Goal: Task Accomplishment & Management: Use online tool/utility

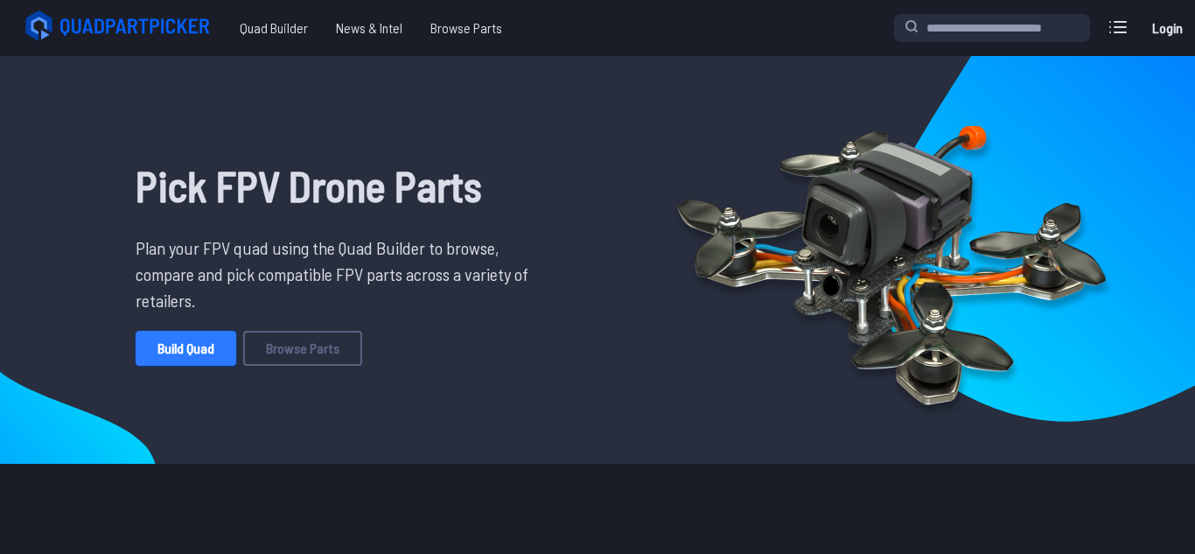
click at [189, 354] on link "Build Quad" at bounding box center [186, 348] width 101 height 35
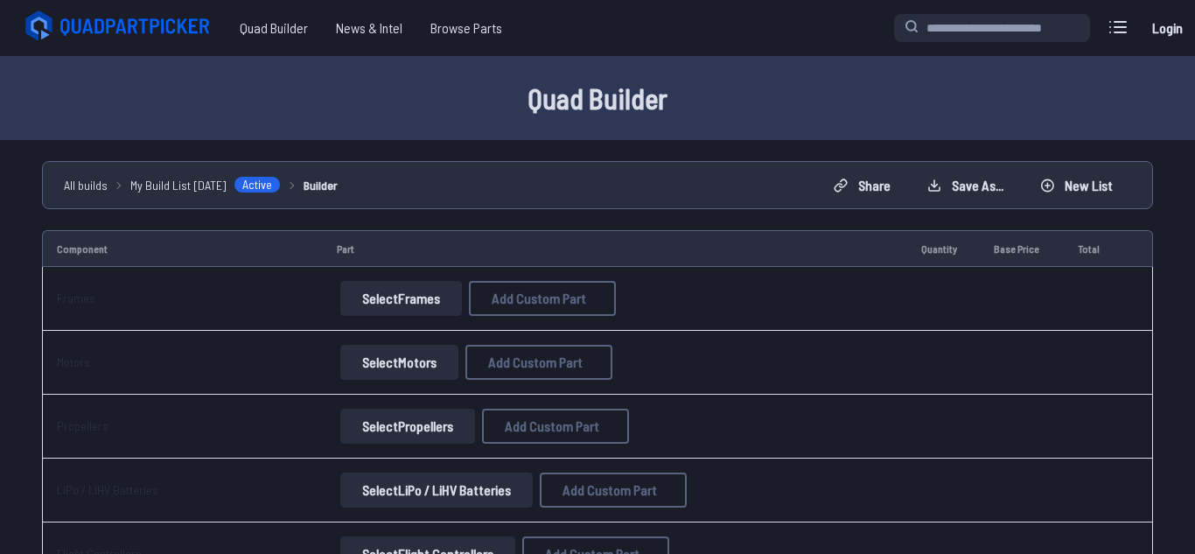
click at [405, 299] on button "Select Frames" at bounding box center [401, 298] width 122 height 35
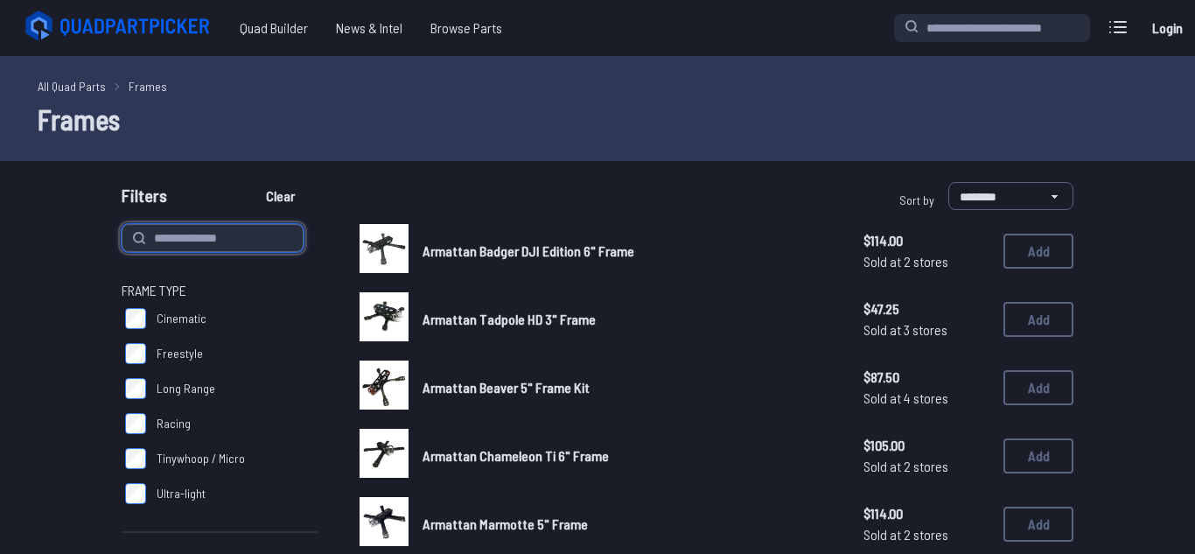
click at [232, 226] on input at bounding box center [213, 238] width 182 height 28
type input "**********"
click at [251, 182] on button "Clear" at bounding box center [280, 196] width 59 height 28
type input "**********"
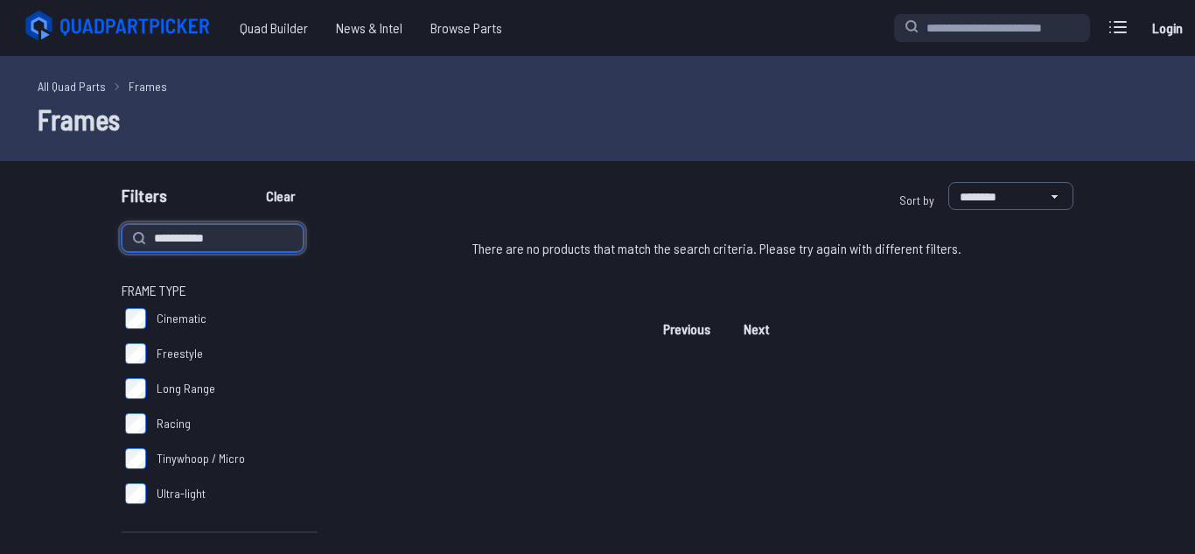
click at [217, 239] on input "**********" at bounding box center [213, 238] width 182 height 28
type input "*"
click at [291, 200] on button "Clear" at bounding box center [280, 196] width 59 height 28
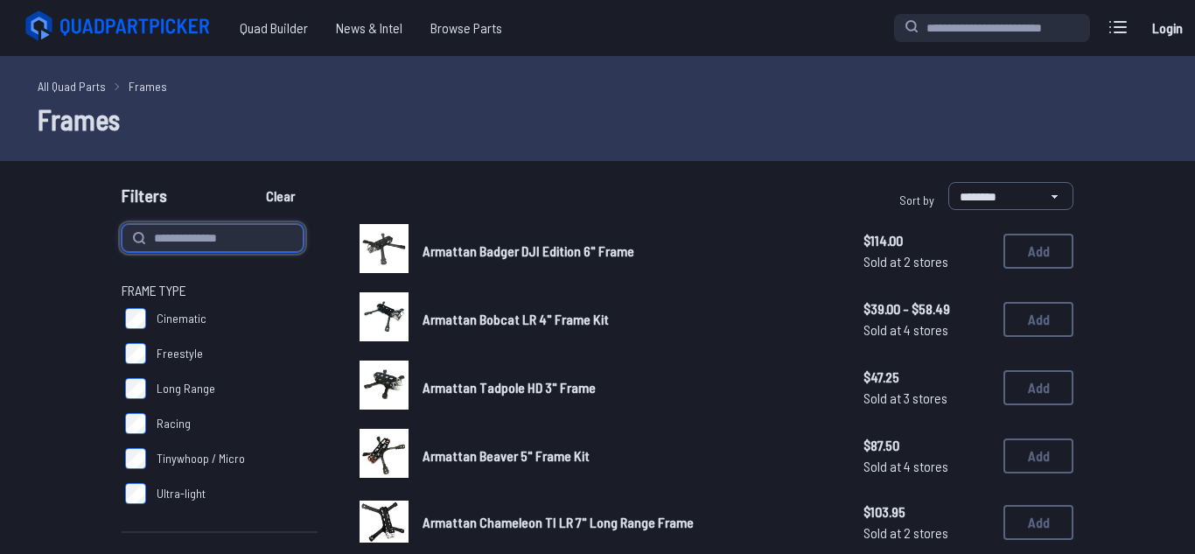
click at [190, 238] on input at bounding box center [213, 238] width 182 height 28
type input "**********"
click at [251, 182] on button "Clear" at bounding box center [280, 196] width 59 height 28
type input "**********"
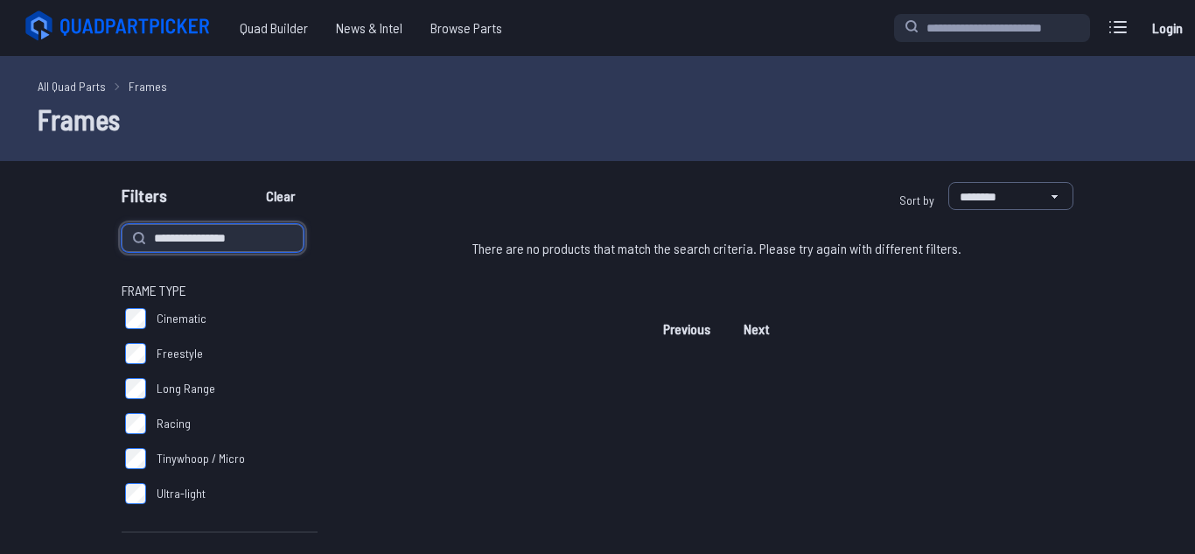
type input "**********"
click at [251, 182] on button "Clear" at bounding box center [280, 196] width 59 height 28
type input "**********"
click at [269, 199] on button "Clear" at bounding box center [280, 196] width 59 height 28
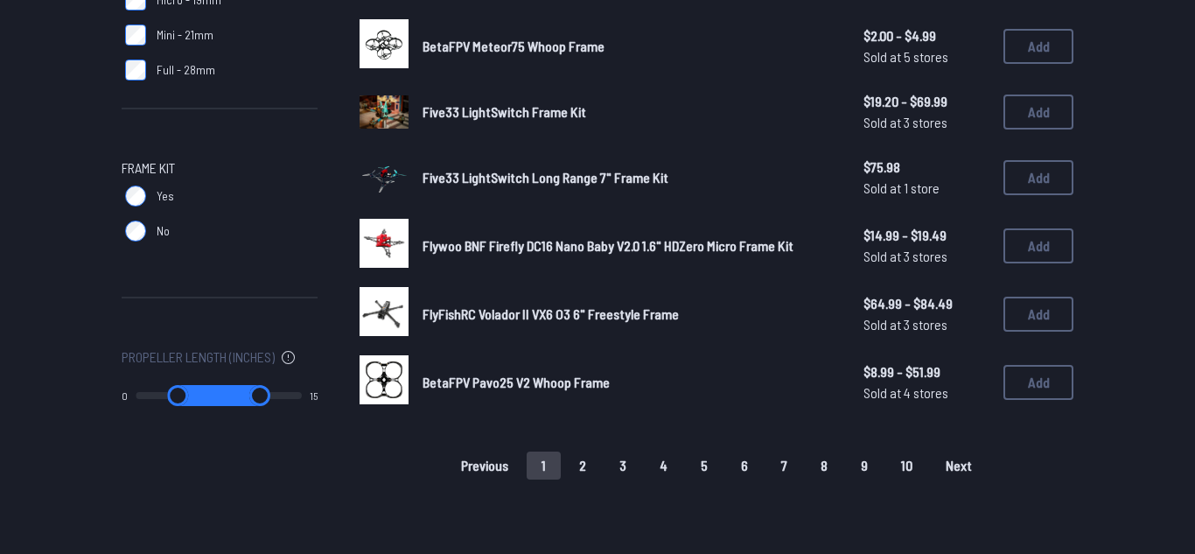
scroll to position [1147, 0]
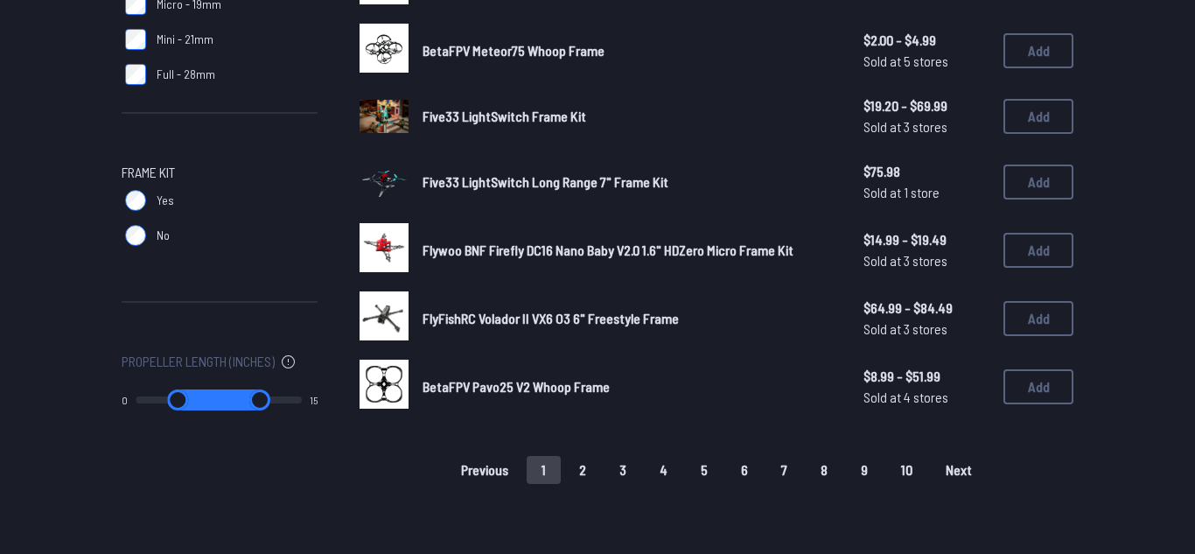
click at [290, 399] on input "range" at bounding box center [260, 399] width 84 height 21
type input "*"
click at [242, 399] on input "range" at bounding box center [260, 399] width 84 height 21
click at [214, 400] on input "range" at bounding box center [178, 399] width 85 height 21
click at [148, 397] on input "range" at bounding box center [178, 399] width 86 height 21
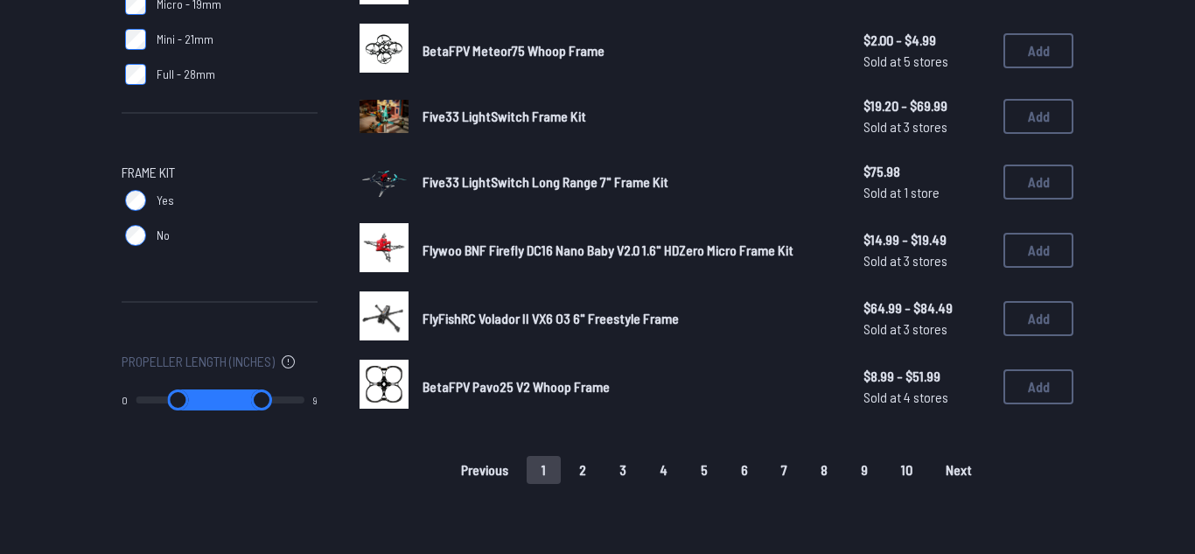
type input "*"
click at [208, 403] on input "range" at bounding box center [178, 399] width 85 height 21
click at [208, 403] on input "range" at bounding box center [178, 399] width 86 height 21
type input "*"
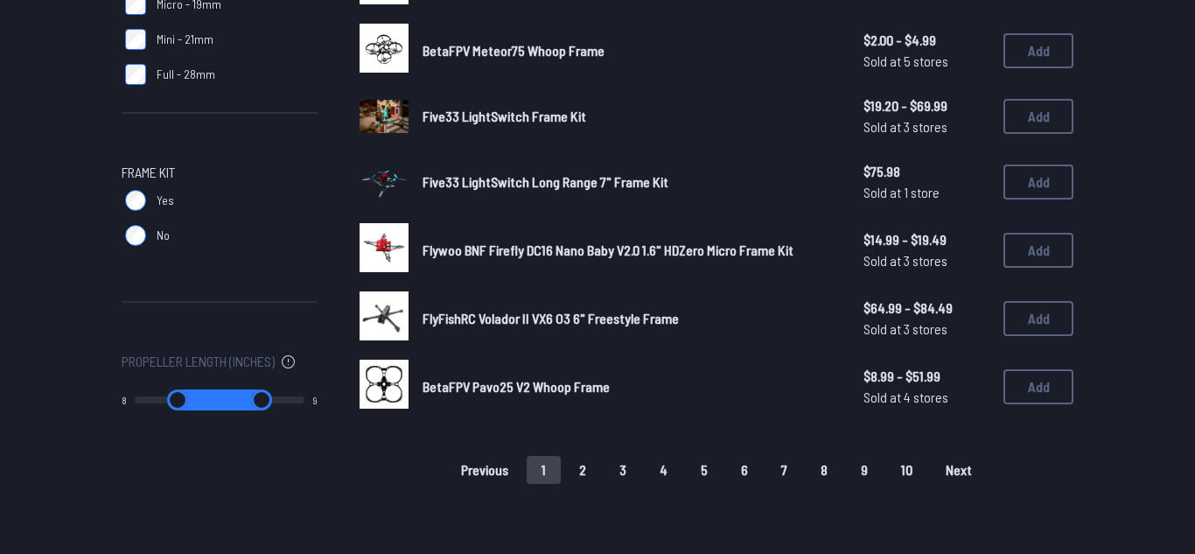
click at [130, 398] on div "8" at bounding box center [171, 399] width 98 height 21
click at [143, 403] on input "range" at bounding box center [178, 399] width 86 height 21
type input "*"
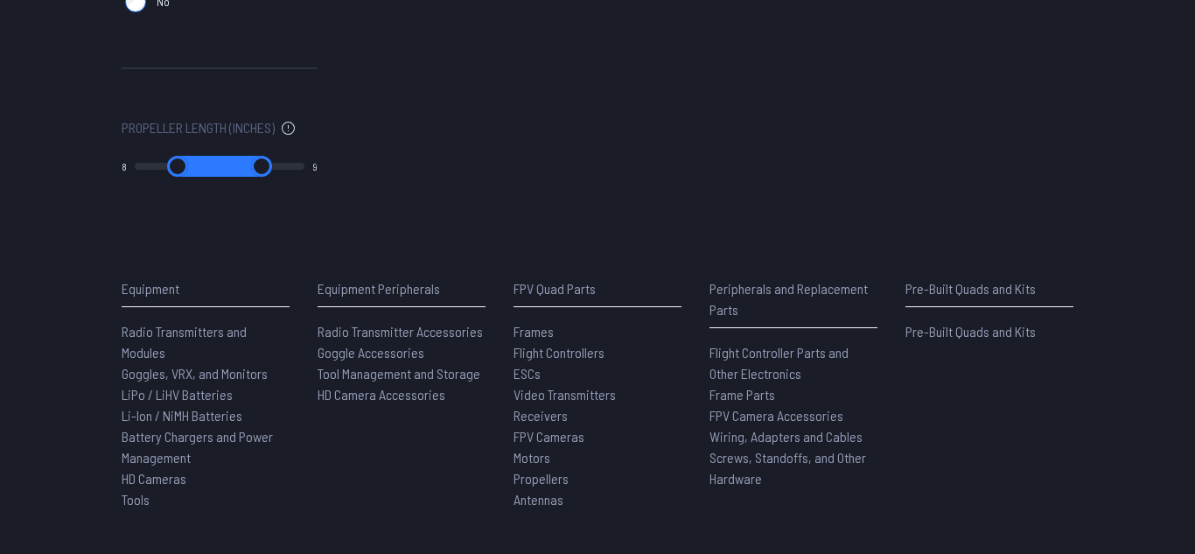
scroll to position [1449, 0]
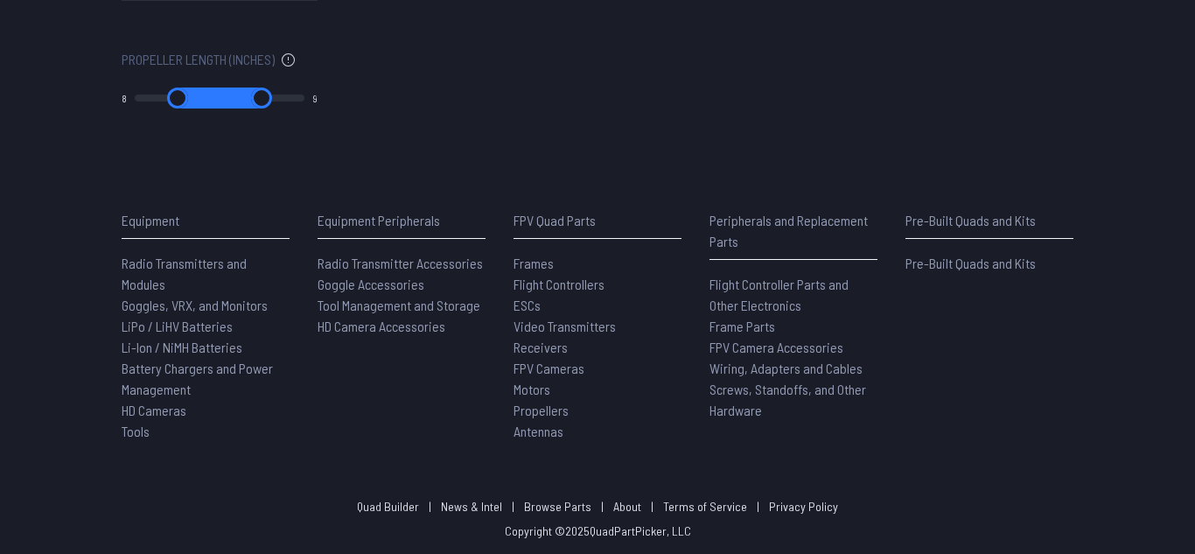
type input "*"
click at [243, 97] on input "range" at bounding box center [262, 98] width 86 height 21
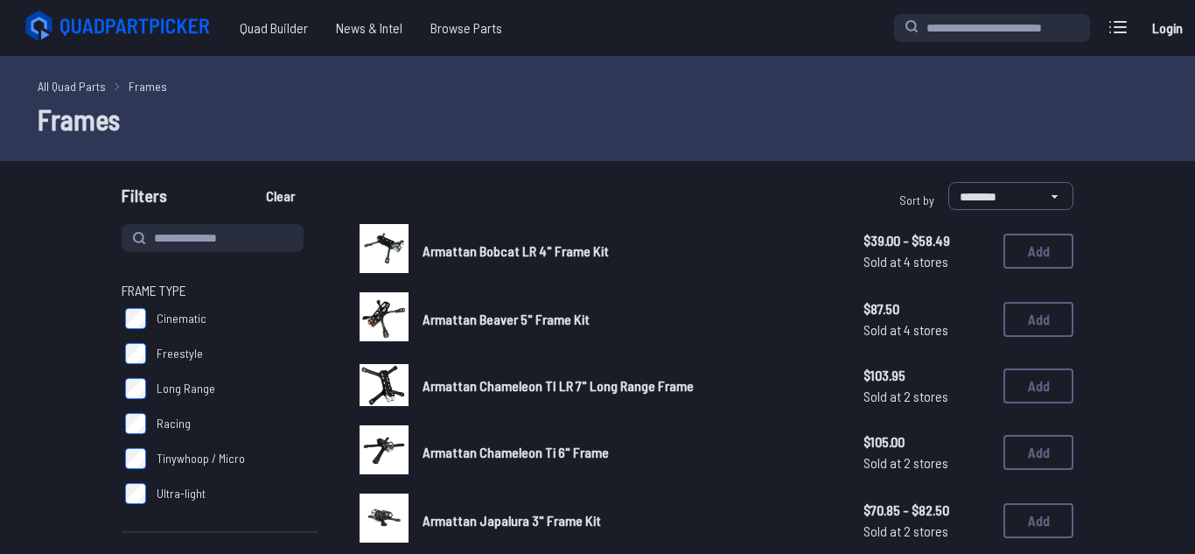
click at [214, 98] on h1 "Frames" at bounding box center [598, 119] width 1120 height 42
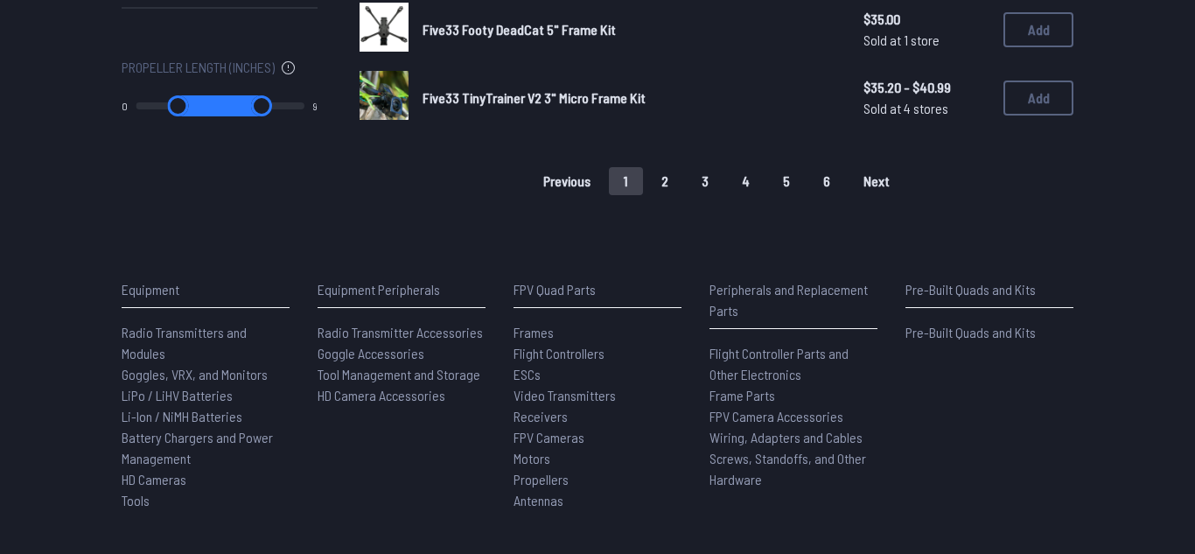
scroll to position [1511, 0]
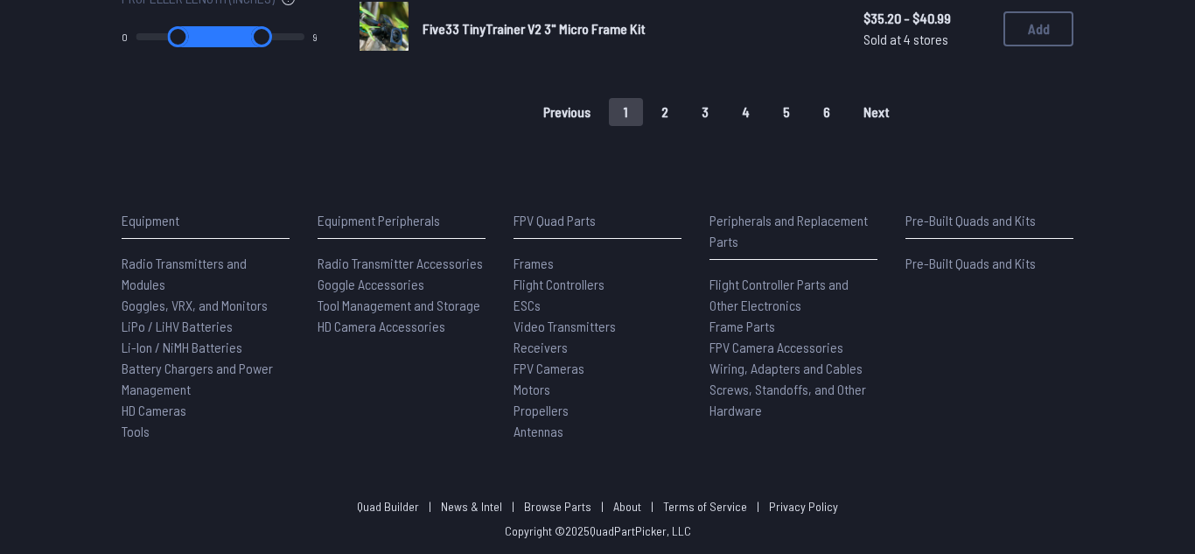
type input "*"
click at [220, 39] on input "range" at bounding box center [262, 36] width 86 height 21
type input "*"
click at [211, 34] on input "range" at bounding box center [179, 36] width 86 height 21
click at [211, 34] on input "range" at bounding box center [177, 36] width 87 height 21
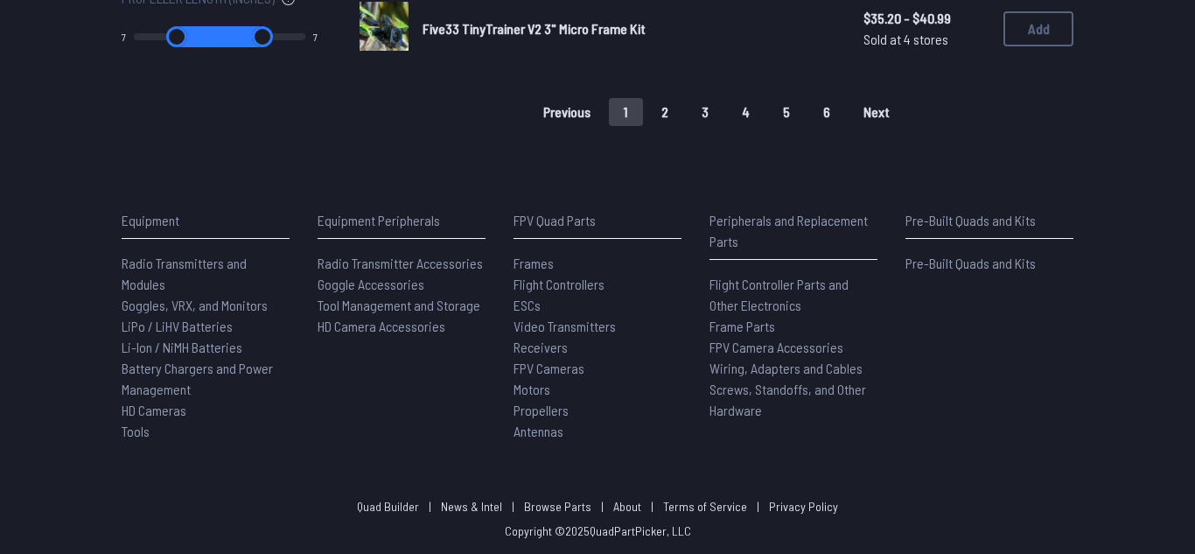
type input "*"
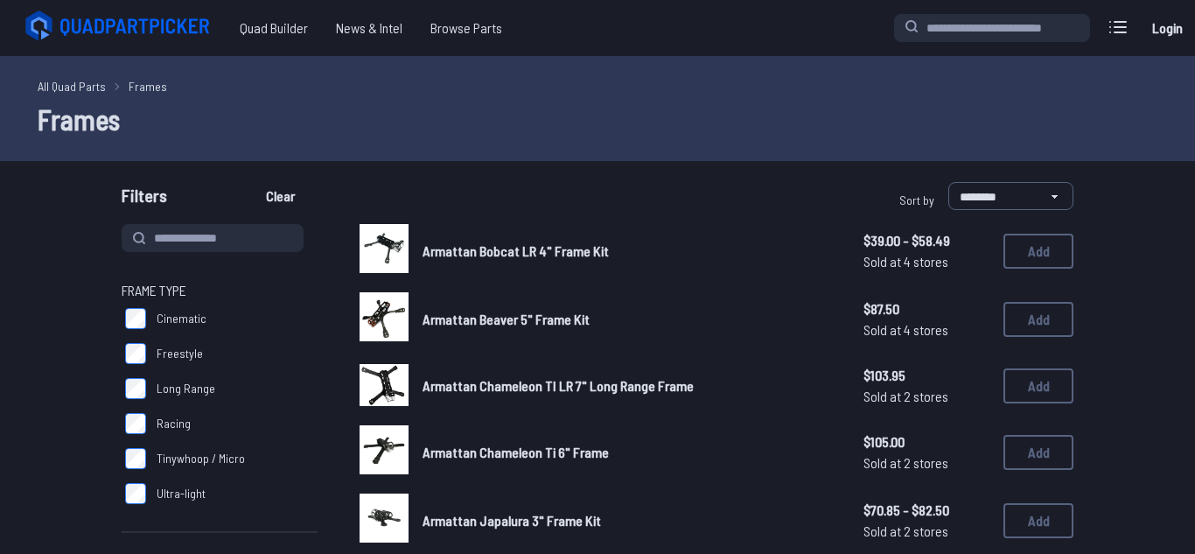
type input "*"
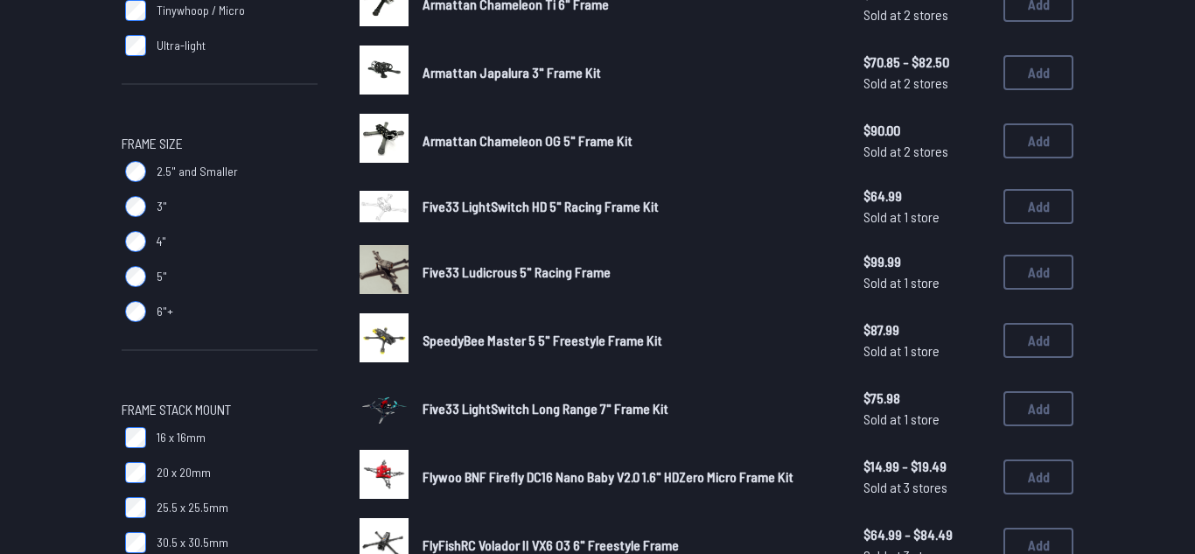
scroll to position [477, 0]
